Goal: Information Seeking & Learning: Learn about a topic

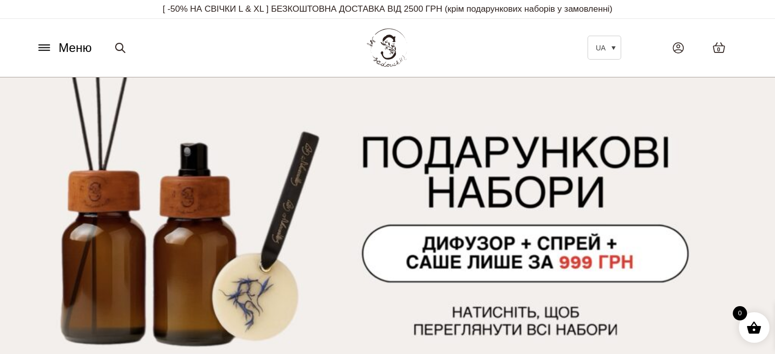
click at [48, 43] on icon at bounding box center [44, 47] width 16 height 11
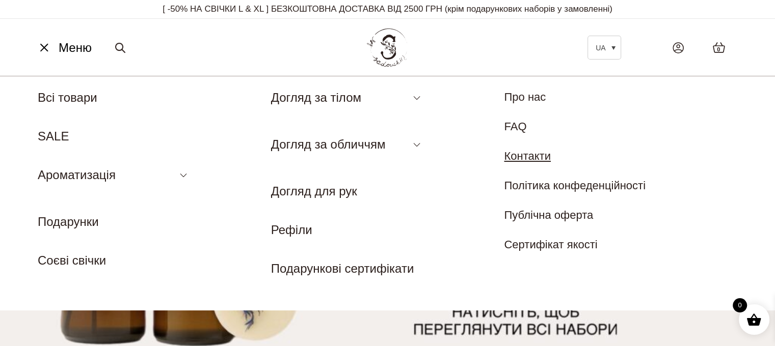
click at [533, 154] on link "Контакти" at bounding box center [527, 156] width 47 height 13
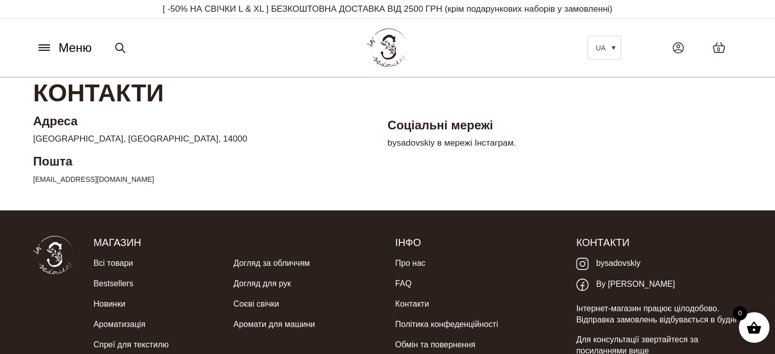
click at [68, 50] on span "Меню" at bounding box center [75, 48] width 33 height 18
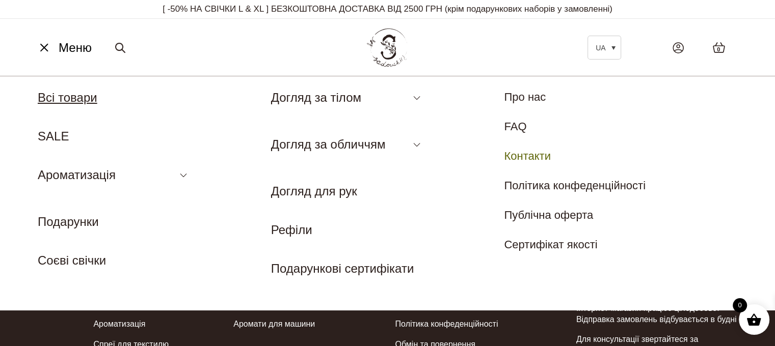
click at [74, 101] on link "Всі товари" at bounding box center [68, 98] width 60 height 14
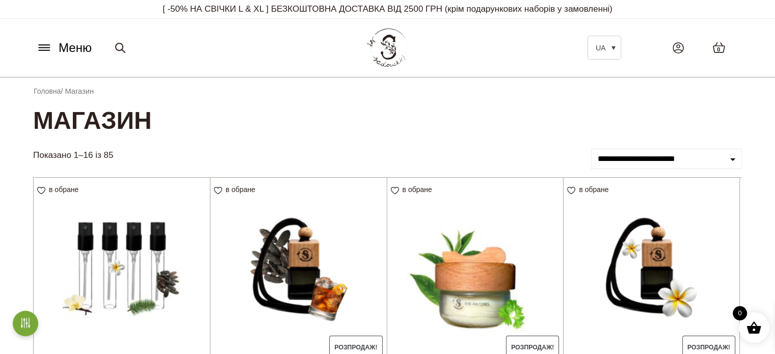
click at [45, 46] on icon at bounding box center [44, 47] width 16 height 11
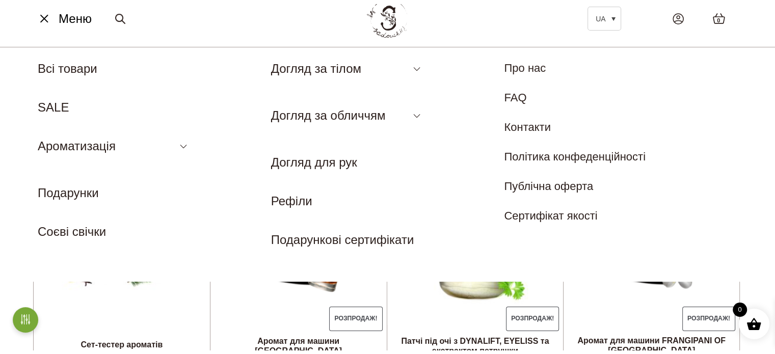
scroll to position [51, 0]
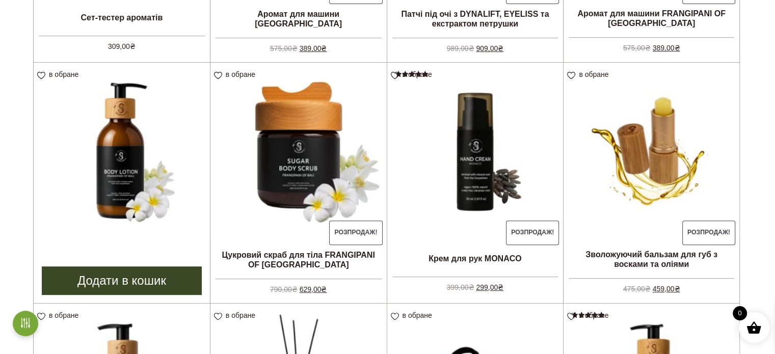
scroll to position [357, 0]
click at [137, 158] on img at bounding box center [122, 150] width 176 height 176
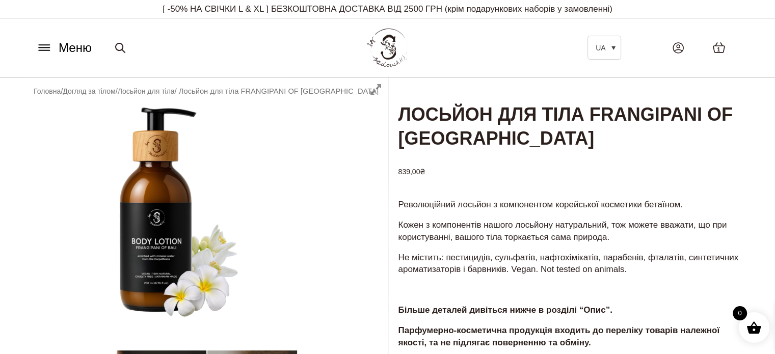
click at [371, 89] on div at bounding box center [206, 319] width 362 height 484
click at [373, 92] on div at bounding box center [206, 319] width 362 height 484
drag, startPoint x: 733, startPoint y: 1, endPoint x: 496, endPoint y: 38, distance: 239.3
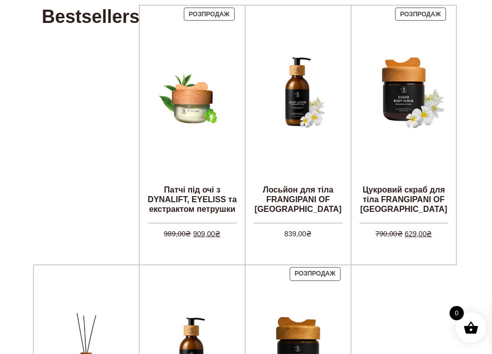
scroll to position [357, 0]
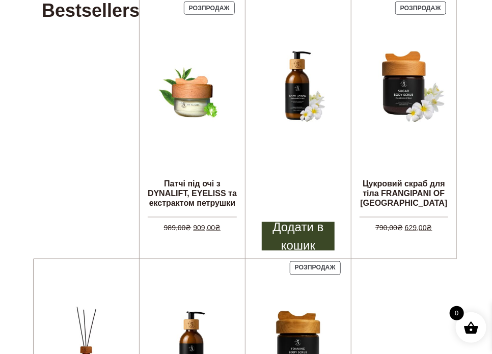
click at [286, 70] on img at bounding box center [298, 85] width 89 height 89
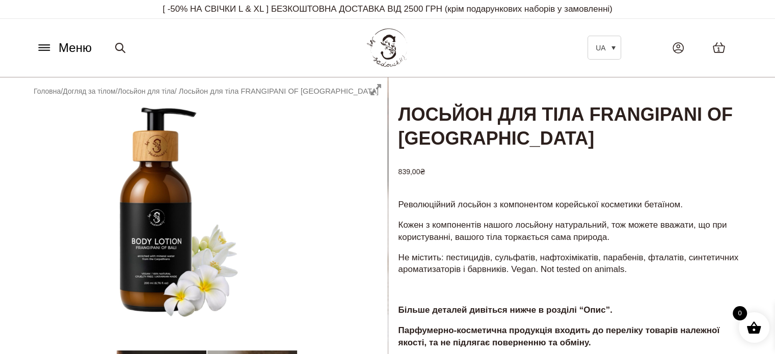
click at [47, 48] on icon at bounding box center [44, 47] width 16 height 11
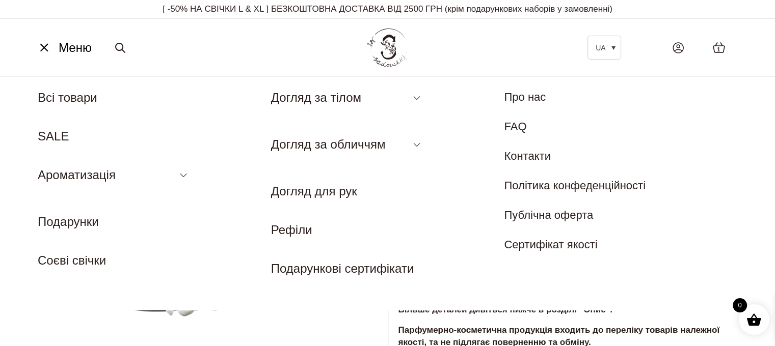
click at [66, 213] on li "Подарунки" at bounding box center [114, 222] width 153 height 18
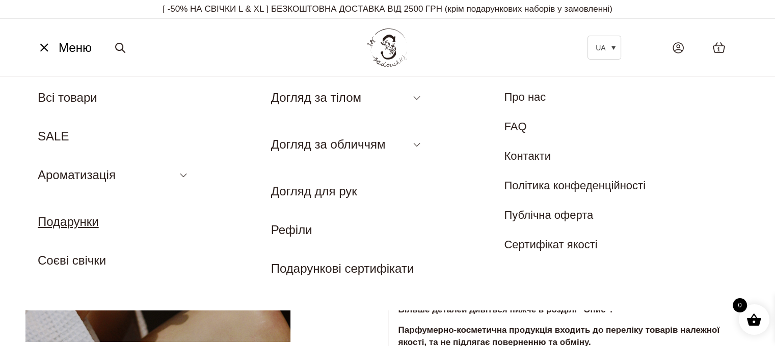
click at [66, 226] on link "Подарунки" at bounding box center [68, 222] width 61 height 14
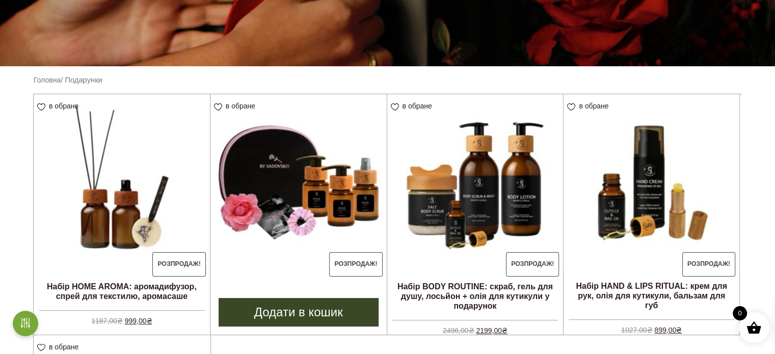
scroll to position [204, 0]
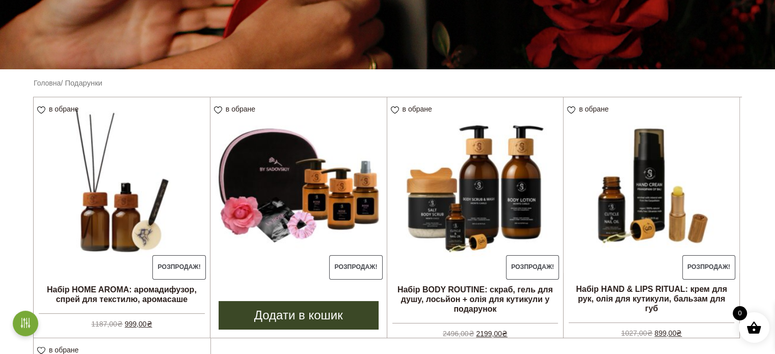
click at [289, 207] on img at bounding box center [298, 185] width 176 height 176
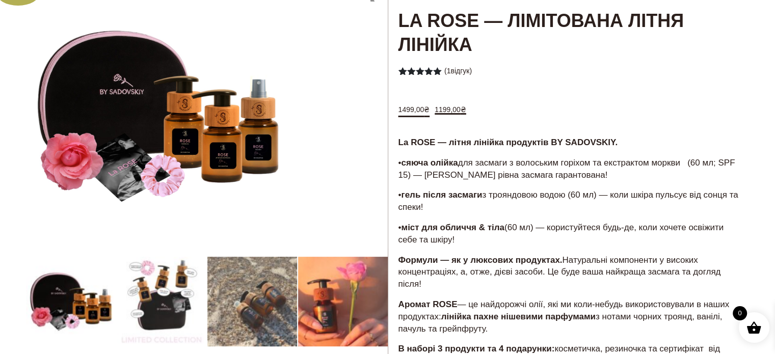
scroll to position [102, 0]
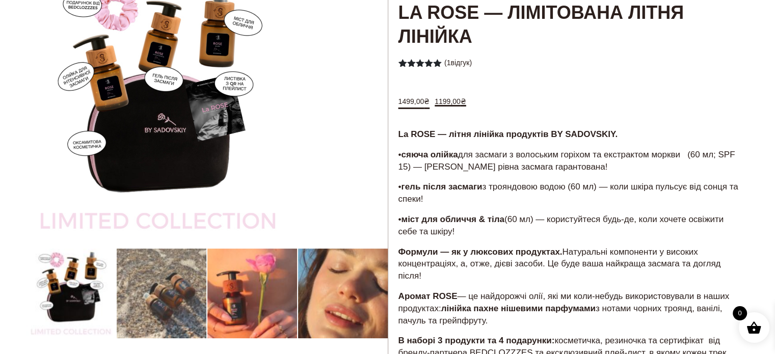
click at [52, 301] on div at bounding box center [206, 290] width 362 height 629
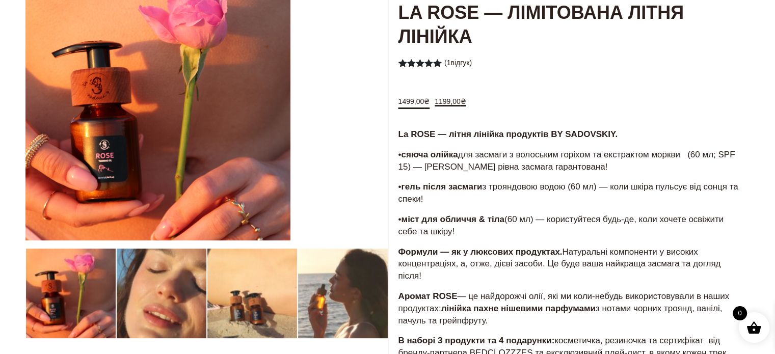
scroll to position [153, 0]
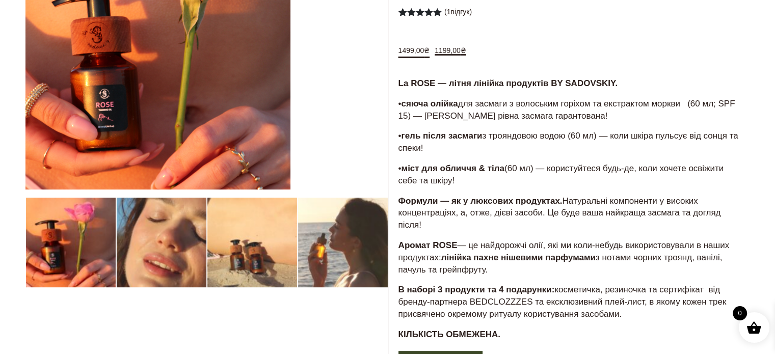
drag, startPoint x: 351, startPoint y: 230, endPoint x: 260, endPoint y: 231, distance: 91.7
click at [260, 231] on div at bounding box center [206, 239] width 362 height 629
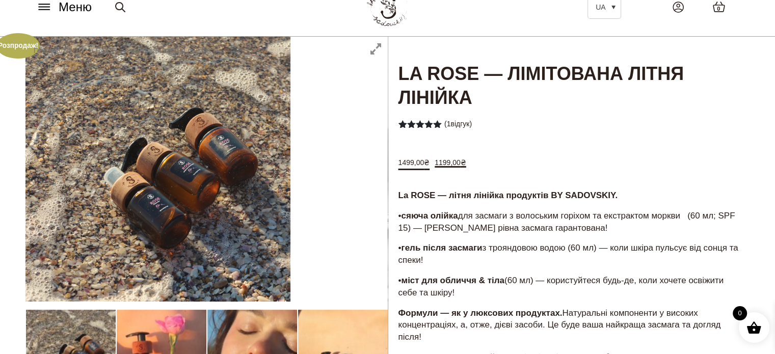
scroll to position [0, 0]
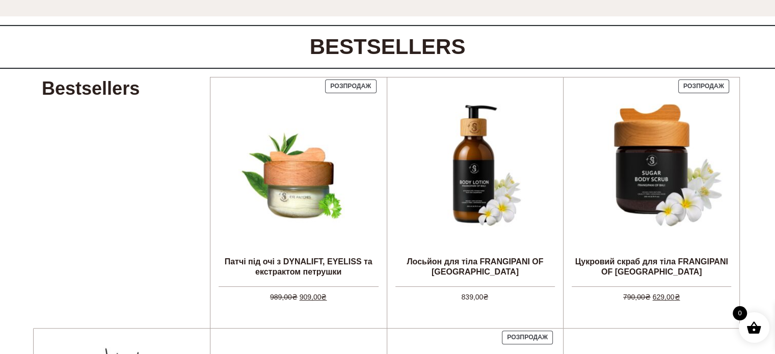
scroll to position [458, 0]
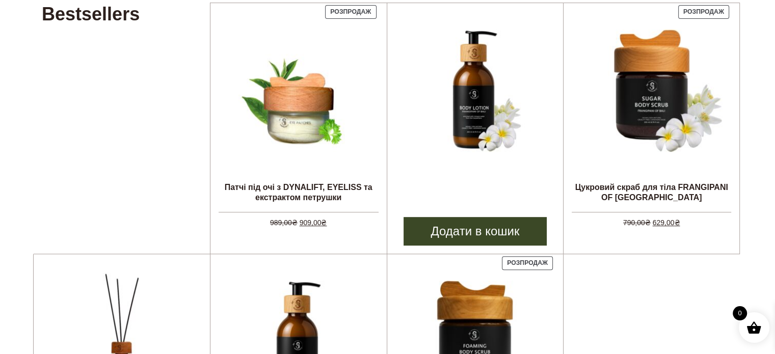
click at [455, 107] on img at bounding box center [474, 89] width 153 height 153
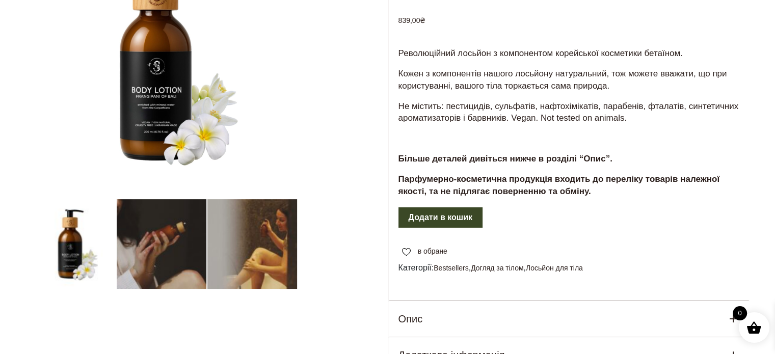
scroll to position [153, 0]
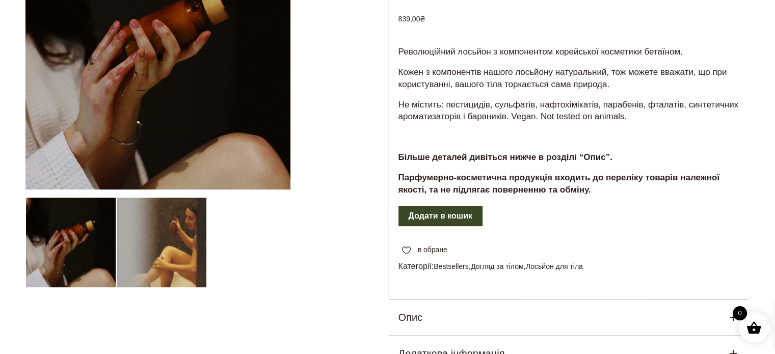
drag, startPoint x: 153, startPoint y: 119, endPoint x: 344, endPoint y: 51, distance: 203.0
click at [344, 51] on div at bounding box center [206, 167] width 362 height 484
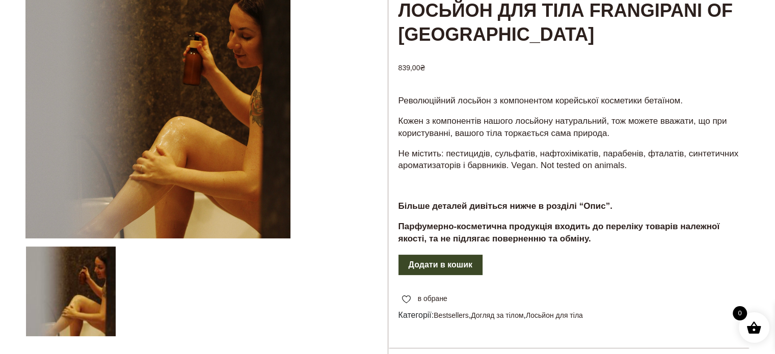
scroll to position [0, 0]
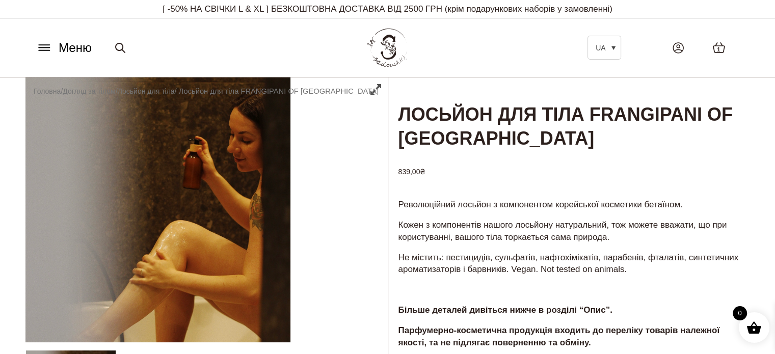
click at [377, 83] on div at bounding box center [206, 319] width 362 height 484
click at [376, 89] on div at bounding box center [206, 319] width 362 height 484
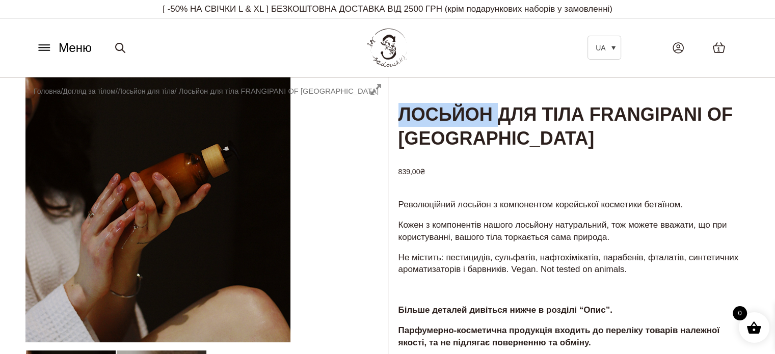
click at [376, 89] on div at bounding box center [206, 319] width 362 height 484
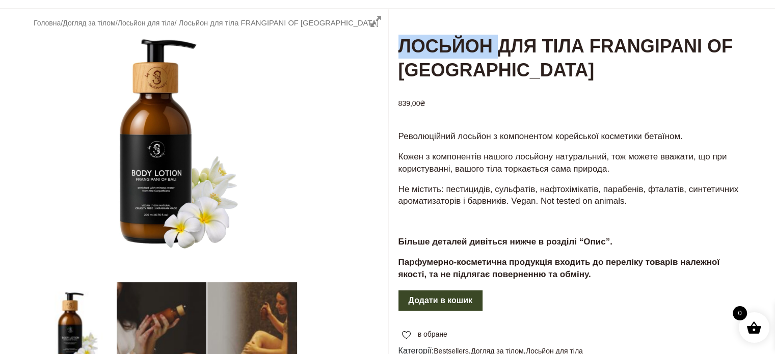
scroll to position [51, 0]
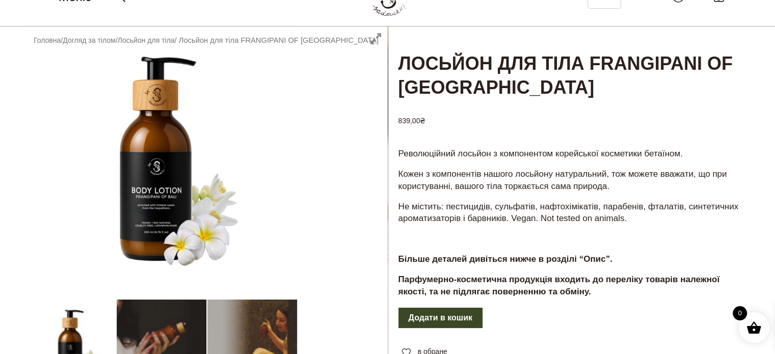
click at [489, 87] on h1 "Лосьйон для тіла FRANGIPANI OF [GEOGRAPHIC_DATA]" at bounding box center [569, 63] width 362 height 74
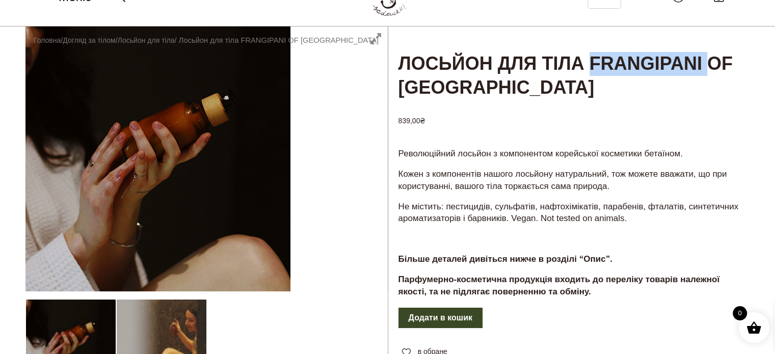
click at [489, 87] on h1 "Лосьйон для тіла FRANGIPANI OF [GEOGRAPHIC_DATA]" at bounding box center [569, 63] width 362 height 74
copy h1 "FRANGIPANI"
click at [486, 147] on div "Лосьйон для тіла FRANGIPANI OF BALI 839,00 ₴ Революційний лосьйон з компонентом…" at bounding box center [569, 268] width 362 height 484
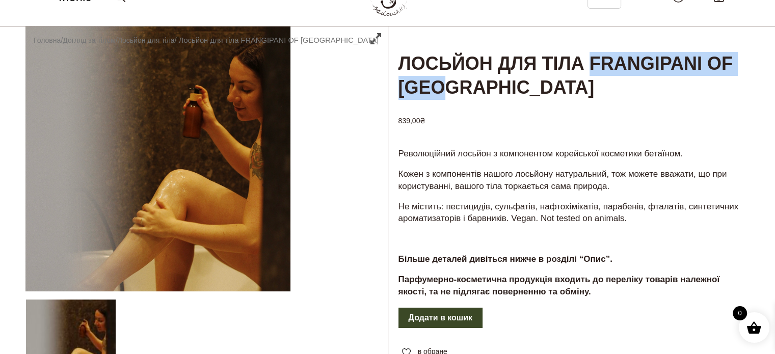
drag, startPoint x: 611, startPoint y: 92, endPoint x: 399, endPoint y: 91, distance: 211.9
click at [399, 91] on h1 "Лосьйон для тіла FRANGIPANI OF [GEOGRAPHIC_DATA]" at bounding box center [569, 63] width 362 height 74
copy h1 "FRANGIPANI OF BALI"
